Goal: Information Seeking & Learning: Learn about a topic

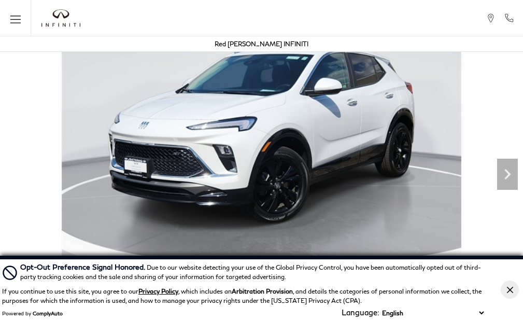
scroll to position [52, 0]
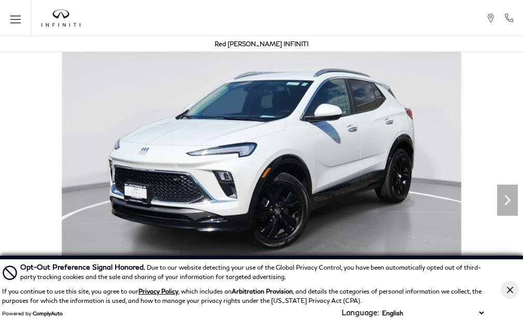
drag, startPoint x: 510, startPoint y: 289, endPoint x: 506, endPoint y: 283, distance: 7.5
click at [511, 289] on icon "Close Button" at bounding box center [510, 289] width 6 height 6
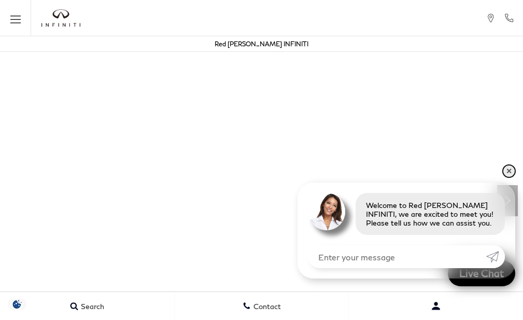
click at [509, 173] on link "✕" at bounding box center [509, 171] width 12 height 12
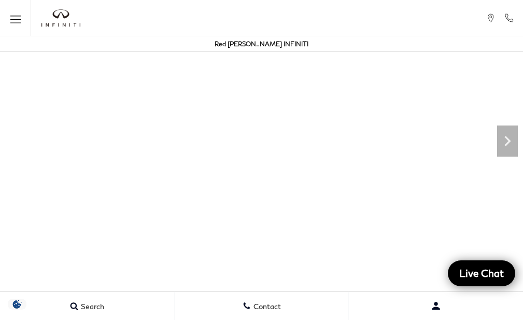
scroll to position [0, 0]
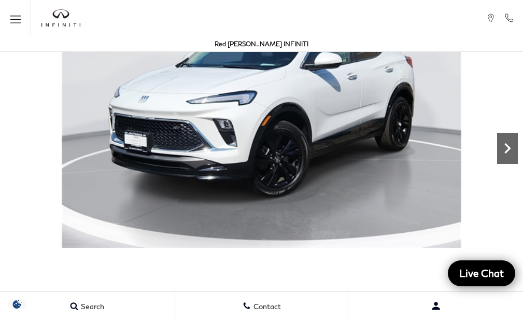
click at [504, 153] on icon "Next" at bounding box center [507, 148] width 21 height 21
